Goal: Task Accomplishment & Management: Complete application form

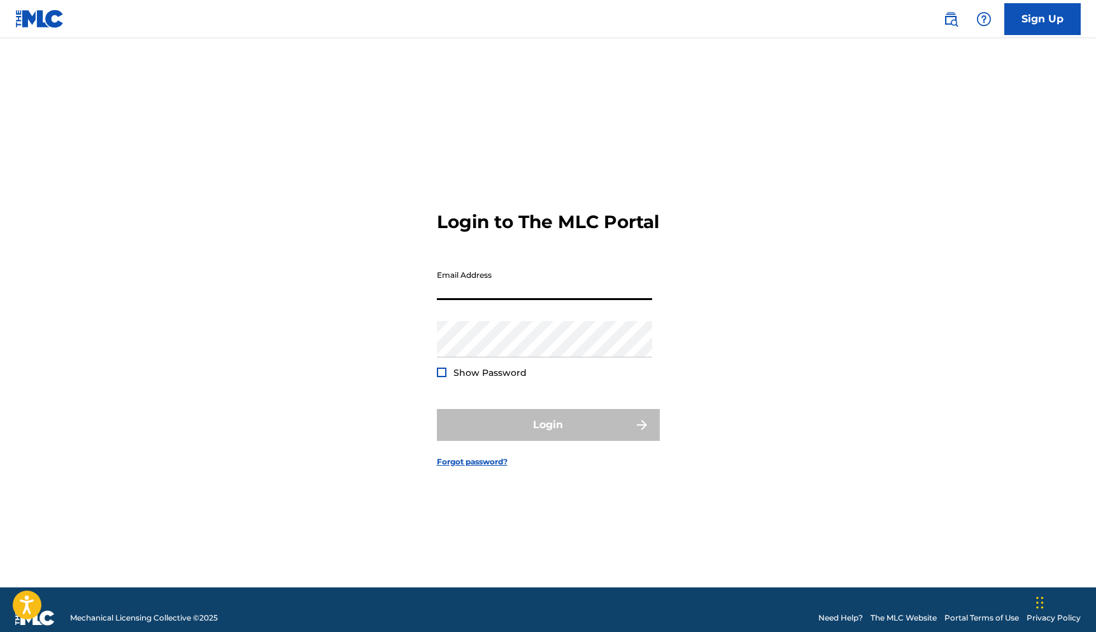
click at [460, 292] on input "Email Address" at bounding box center [544, 282] width 215 height 36
type input "[EMAIL_ADDRESS][DOMAIN_NAME]"
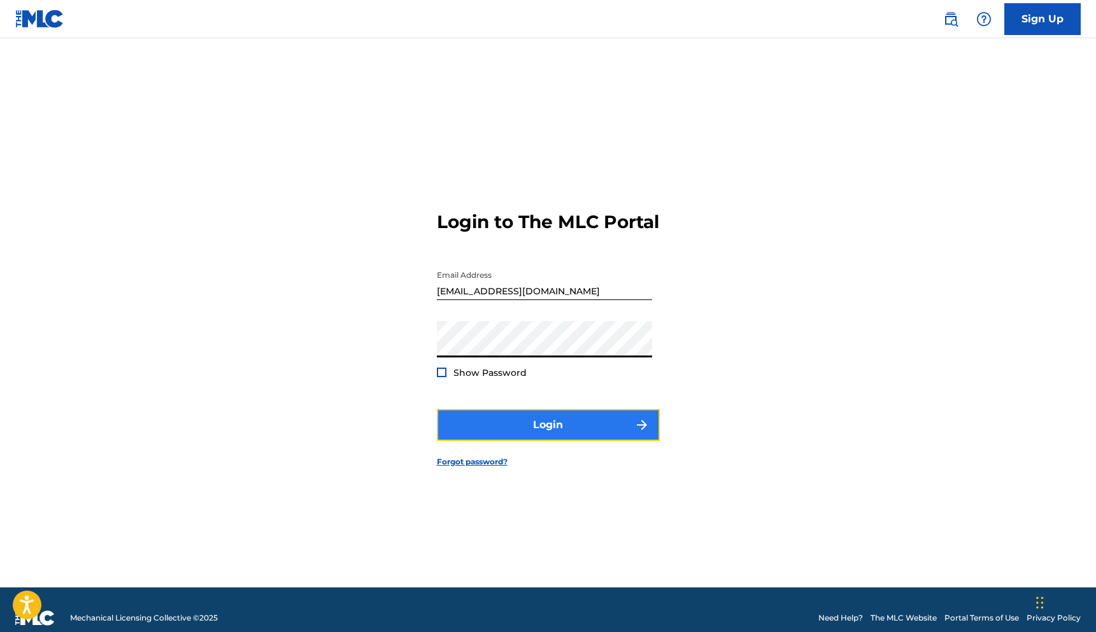
click at [501, 435] on button "Login" at bounding box center [548, 425] width 223 height 32
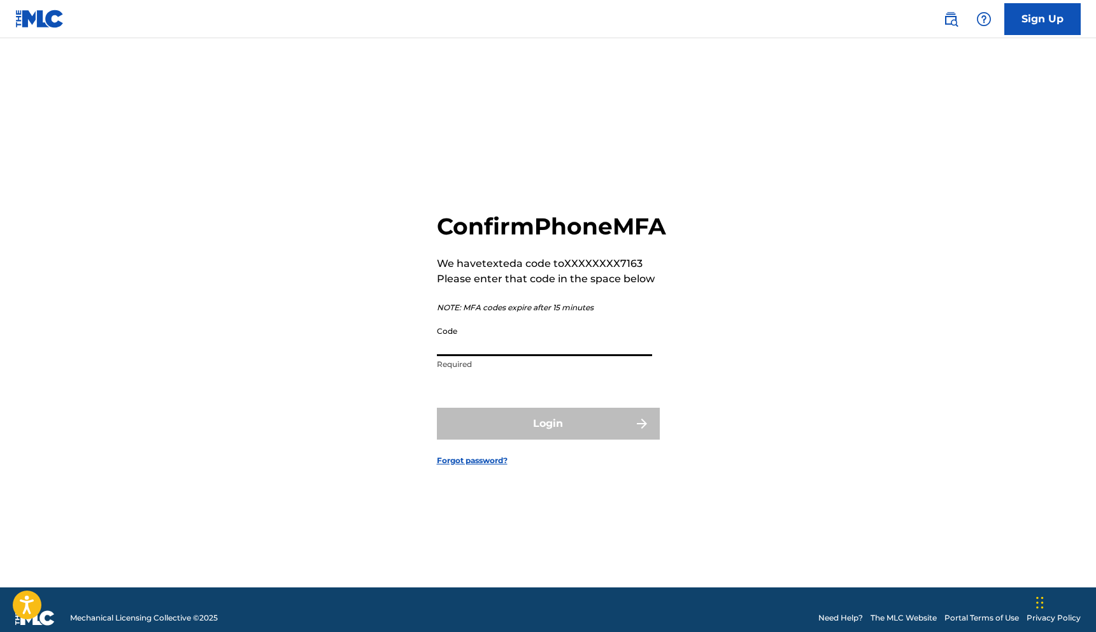
click at [497, 351] on input "Code" at bounding box center [544, 338] width 215 height 36
click at [479, 356] on input "Code" at bounding box center [544, 338] width 215 height 36
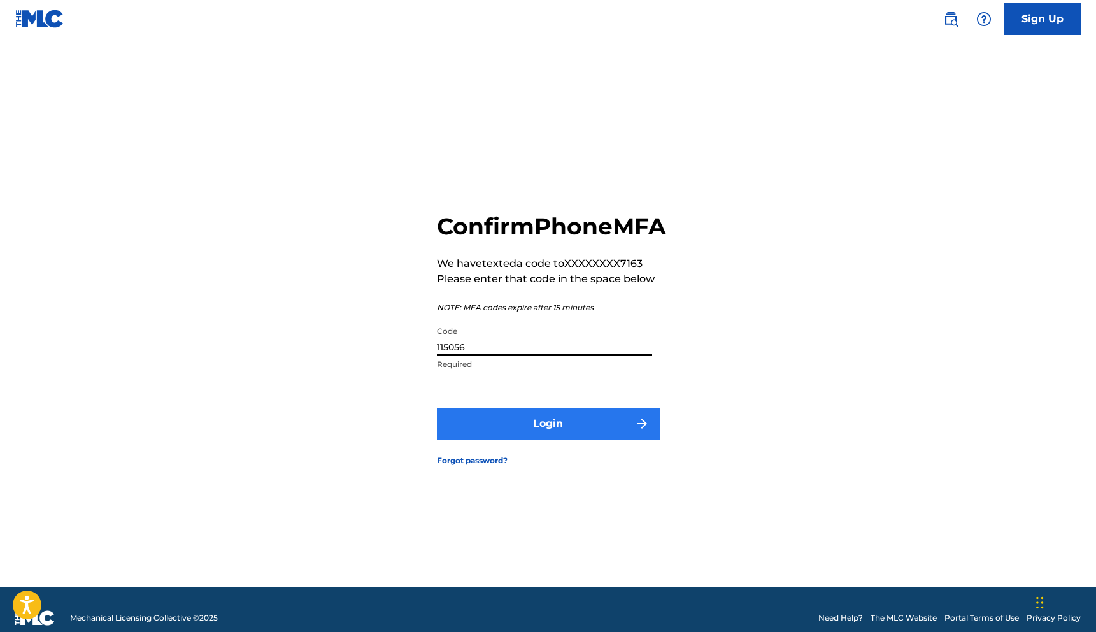
type input "115056"
click at [501, 435] on button "Login" at bounding box center [548, 423] width 223 height 32
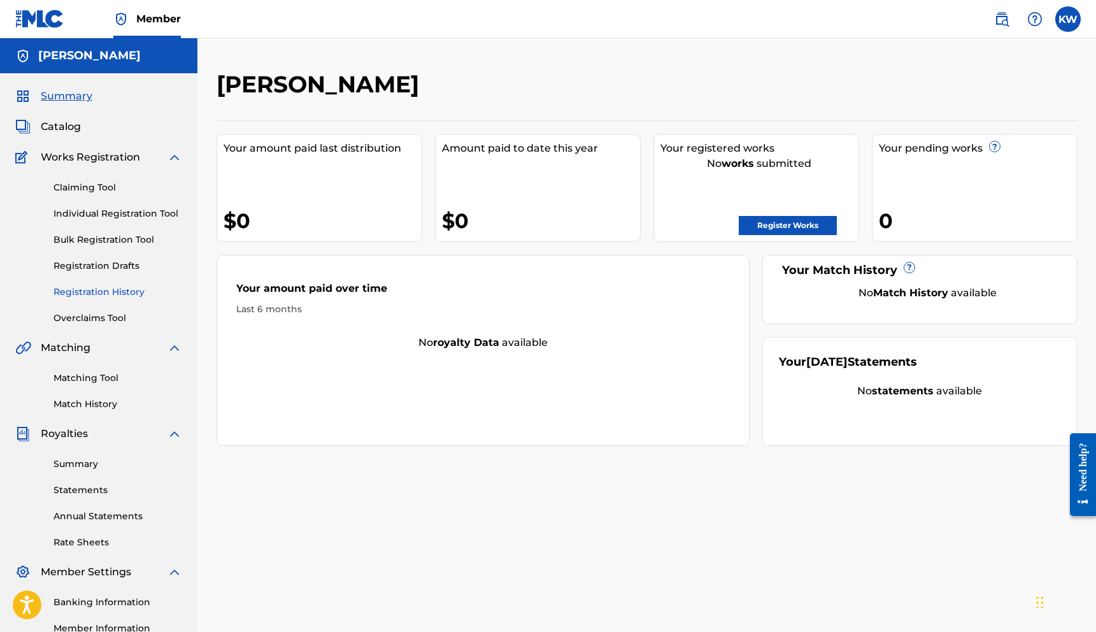
click at [88, 294] on link "Registration History" at bounding box center [117, 291] width 129 height 13
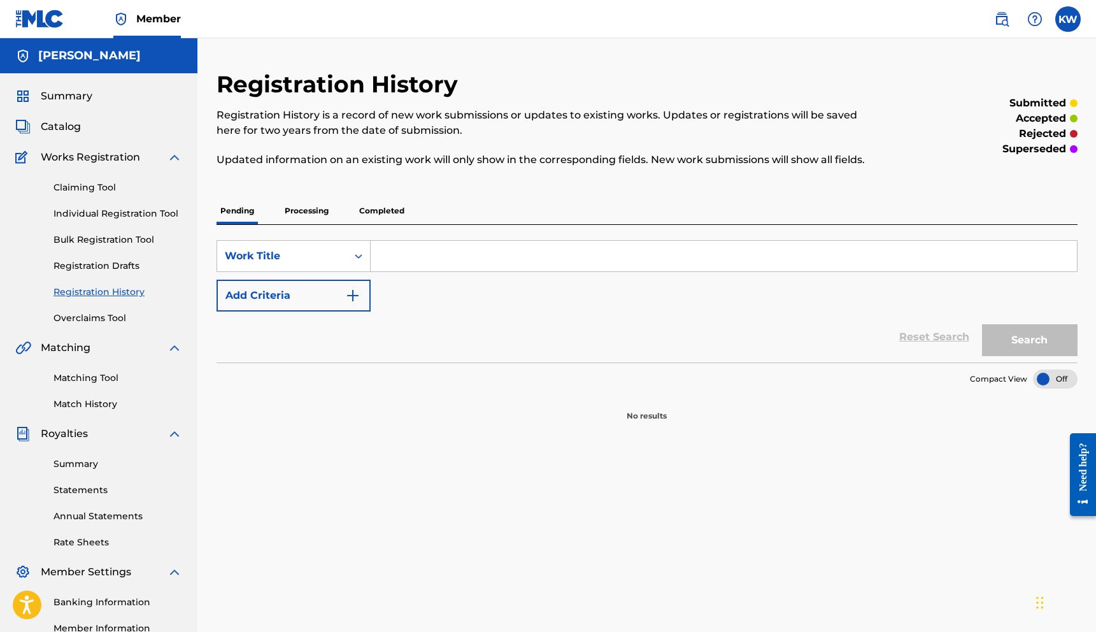
click at [306, 212] on p "Processing" at bounding box center [307, 210] width 52 height 27
click at [381, 209] on p "Completed" at bounding box center [381, 210] width 53 height 27
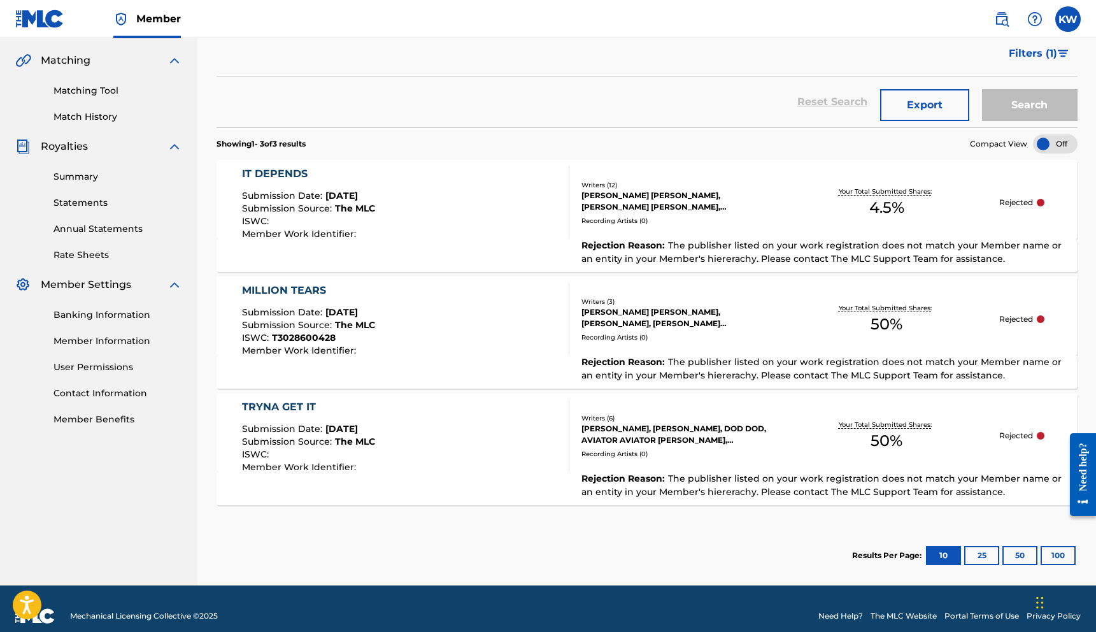
scroll to position [290, 0]
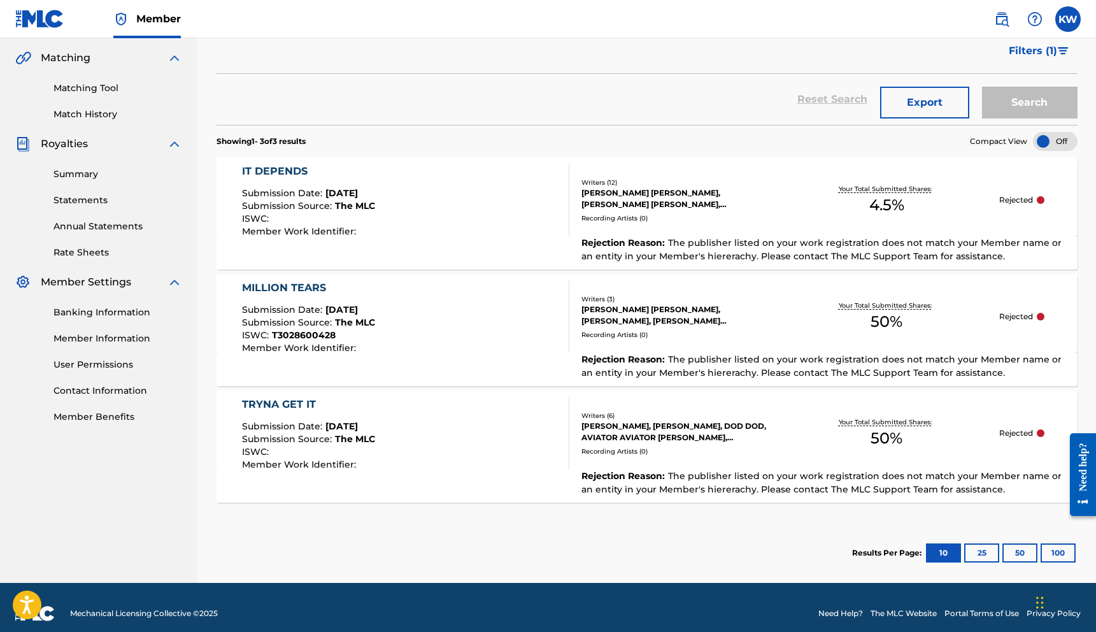
click at [1040, 200] on div at bounding box center [1041, 200] width 8 height 8
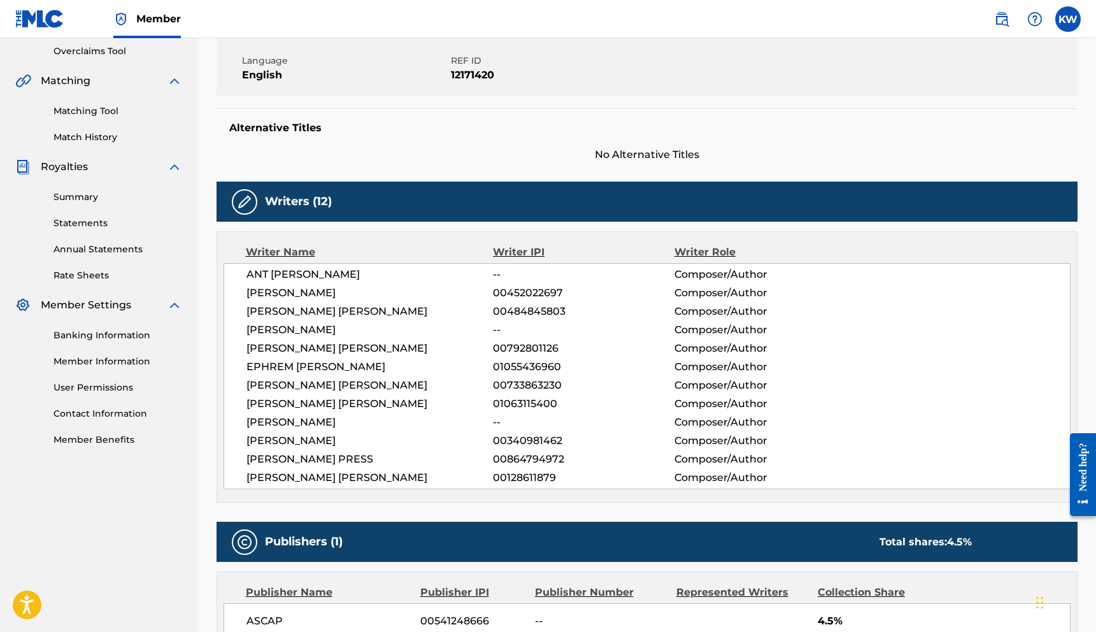
scroll to position [258, 0]
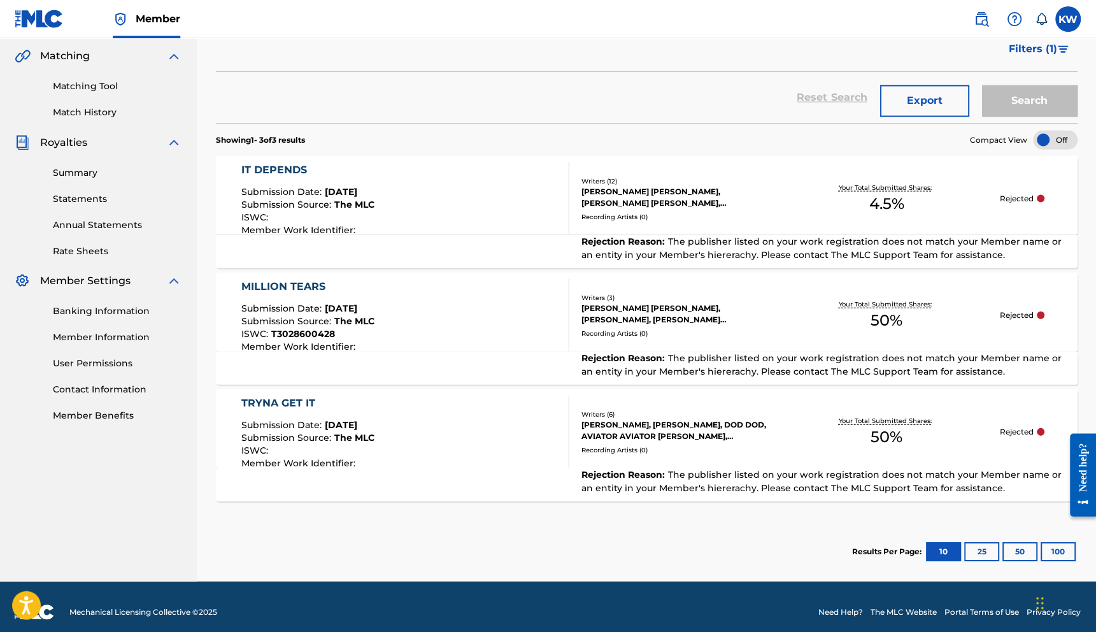
scroll to position [292, 0]
click at [1069, 23] on label at bounding box center [1067, 18] width 25 height 25
click at [1068, 19] on input "KW [PERSON_NAME] [EMAIL_ADDRESS][DOMAIN_NAME] Notification Preferences Profile …" at bounding box center [1068, 19] width 0 height 0
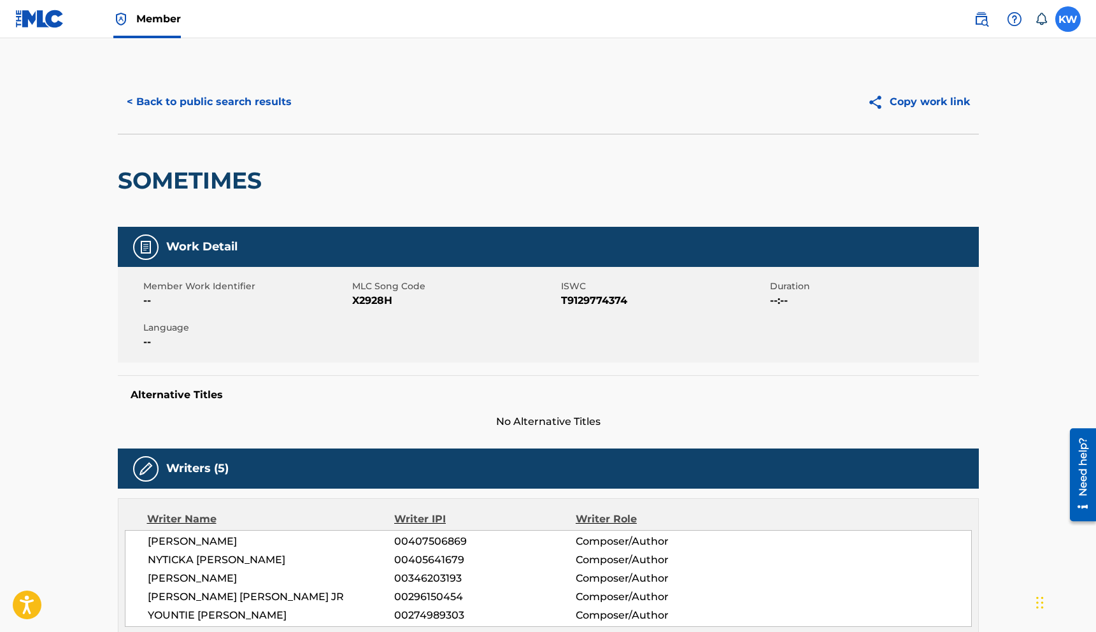
click at [1069, 17] on label at bounding box center [1067, 18] width 25 height 25
click at [1068, 19] on input "KW [PERSON_NAME] [EMAIL_ADDRESS][DOMAIN_NAME] Notification Preferences Profile …" at bounding box center [1068, 19] width 0 height 0
click at [942, 159] on link "Profile" at bounding box center [942, 158] width 25 height 11
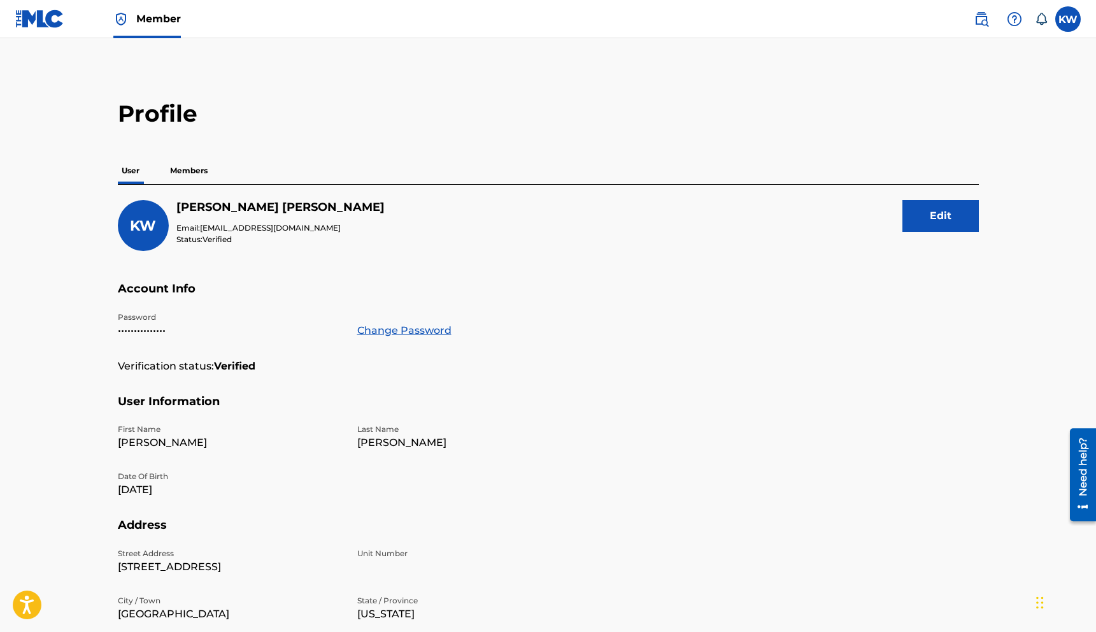
click at [188, 170] on p "Members" at bounding box center [188, 170] width 45 height 27
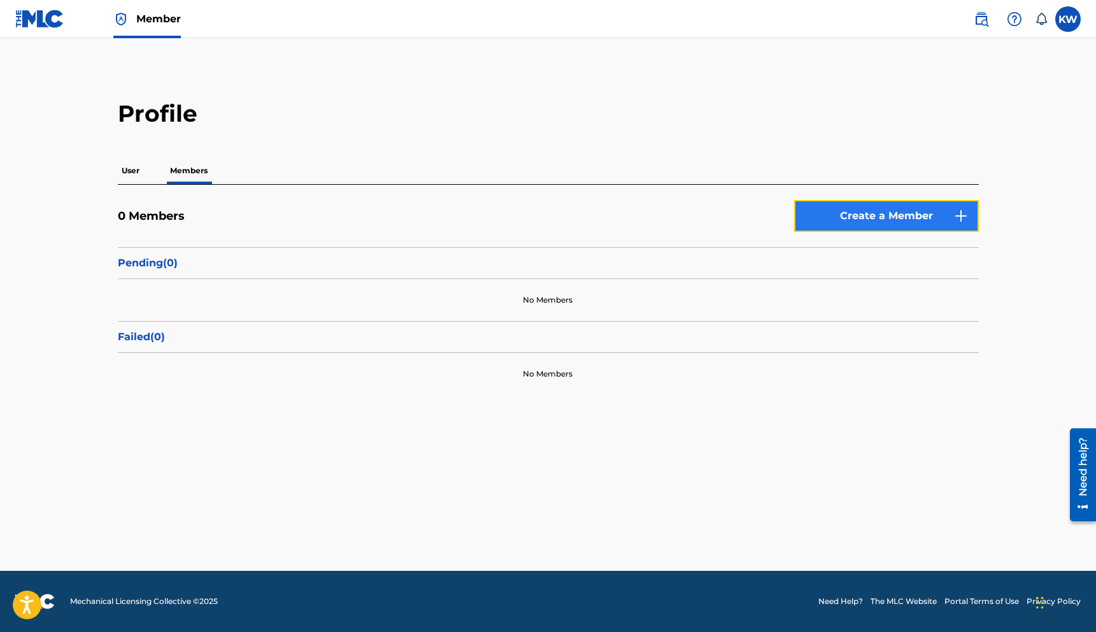
click at [889, 209] on link "Create a Member" at bounding box center [886, 216] width 185 height 32
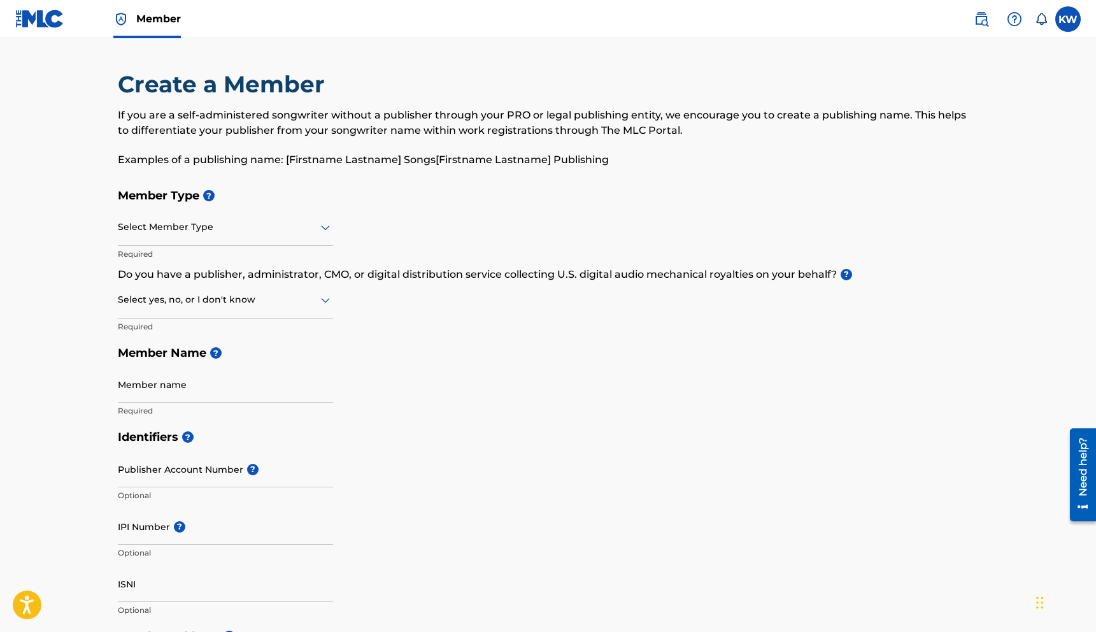
click at [291, 232] on div at bounding box center [225, 227] width 215 height 16
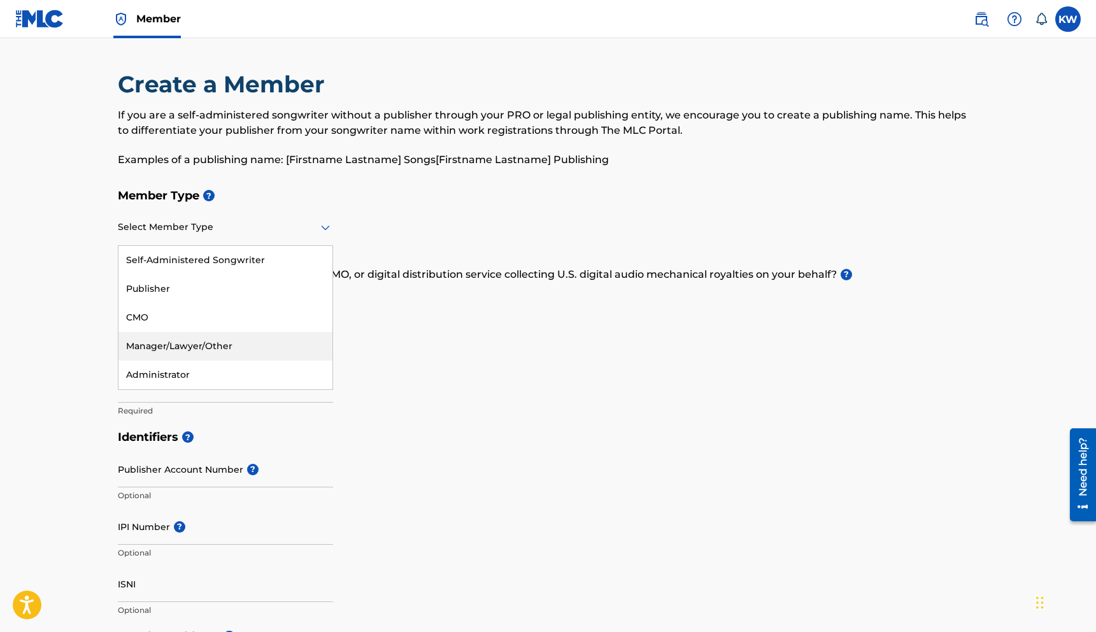
click at [153, 355] on div "Manager/Lawyer/Other" at bounding box center [225, 346] width 214 height 29
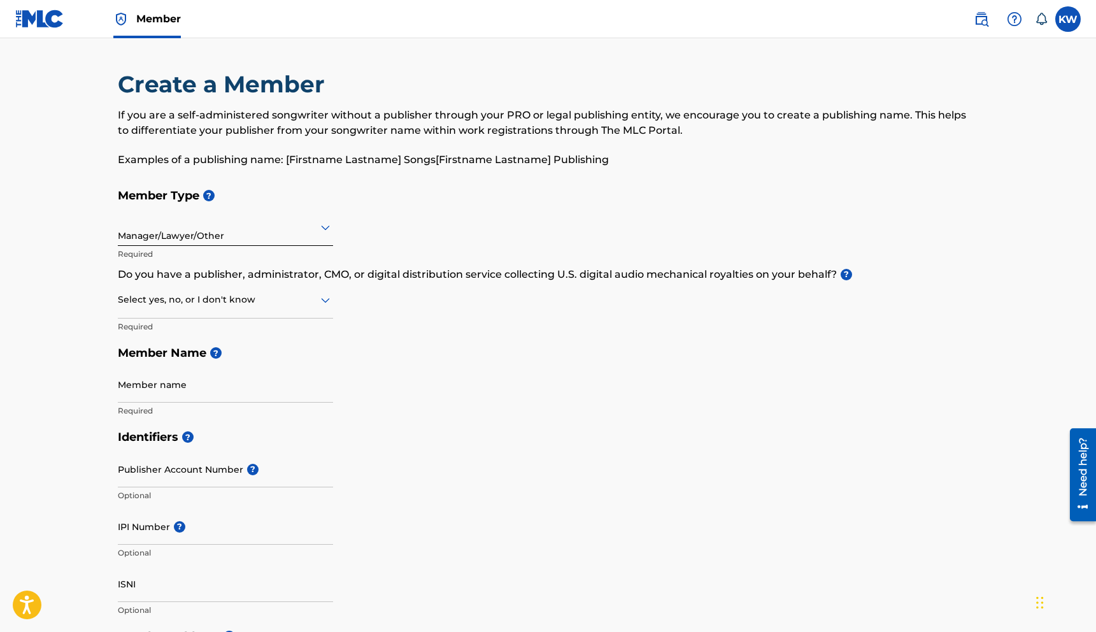
click at [287, 232] on div at bounding box center [225, 227] width 215 height 16
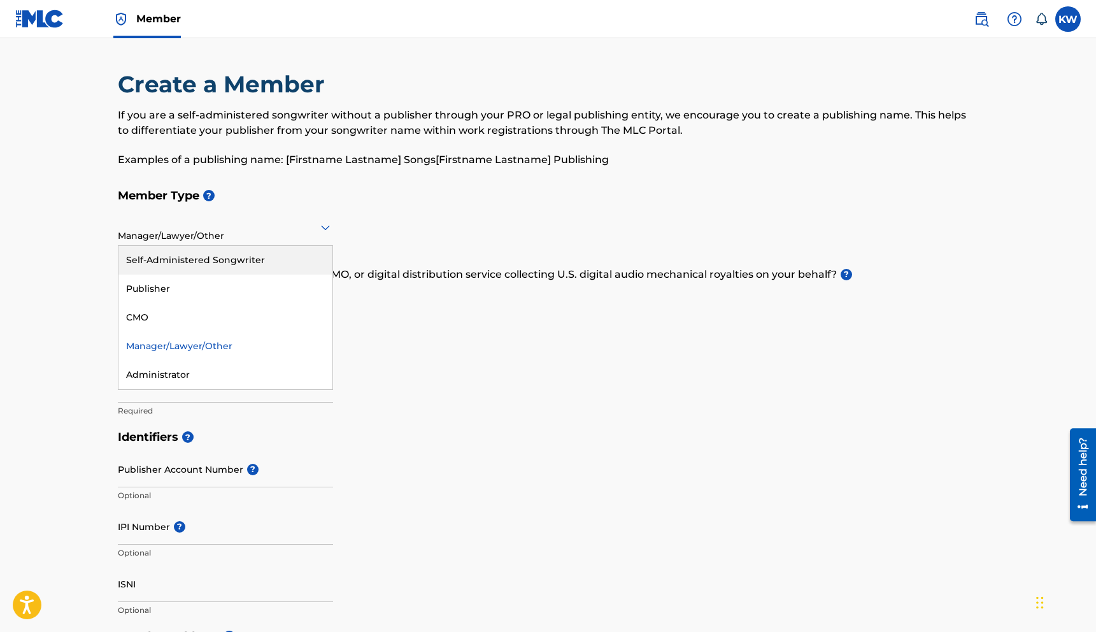
click at [263, 257] on div "Self-Administered Songwriter" at bounding box center [225, 260] width 214 height 29
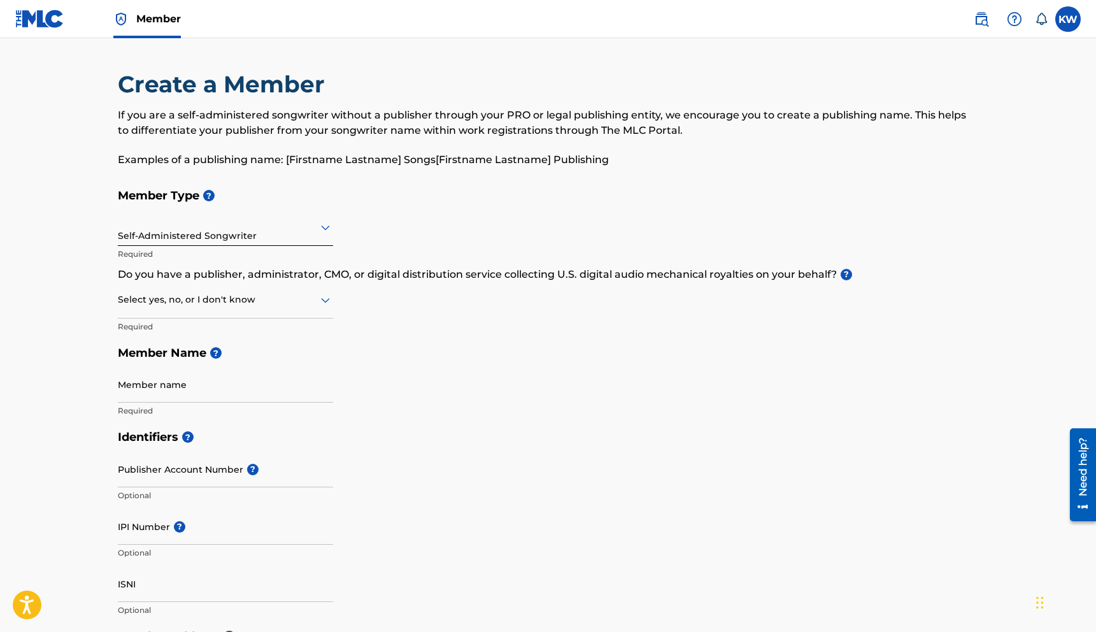
click at [281, 306] on div at bounding box center [225, 300] width 215 height 16
